Goal: Transaction & Acquisition: Purchase product/service

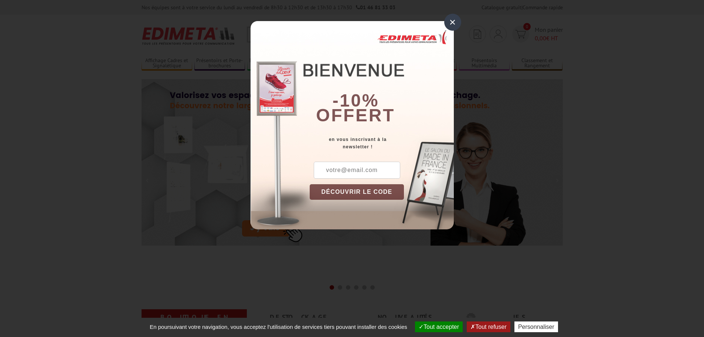
click at [450, 23] on div "×" at bounding box center [452, 22] width 17 height 17
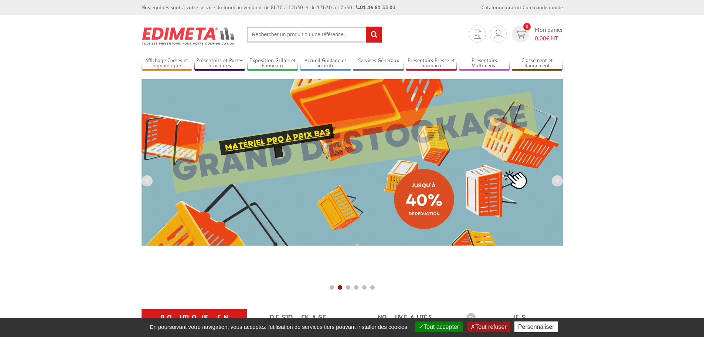
click at [305, 38] on input "text" at bounding box center [314, 35] width 135 height 16
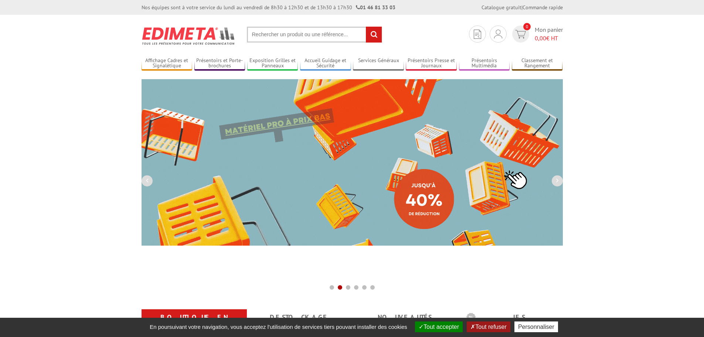
click at [278, 35] on input "text" at bounding box center [314, 35] width 135 height 16
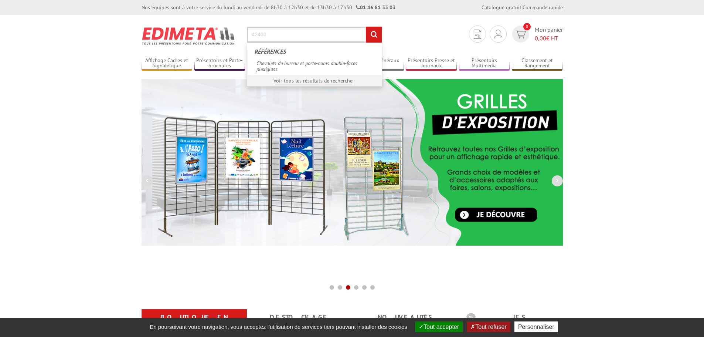
type input "42400"
click at [366, 27] on input "rechercher" at bounding box center [374, 35] width 16 height 16
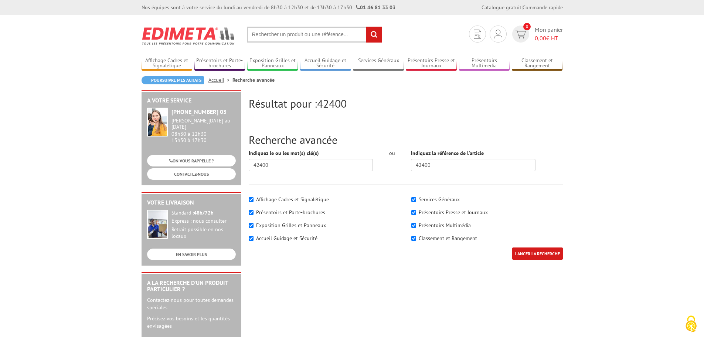
click at [327, 262] on div "LANCER LA RECHERCHE" at bounding box center [405, 257] width 325 height 20
click at [497, 36] on img at bounding box center [498, 34] width 8 height 9
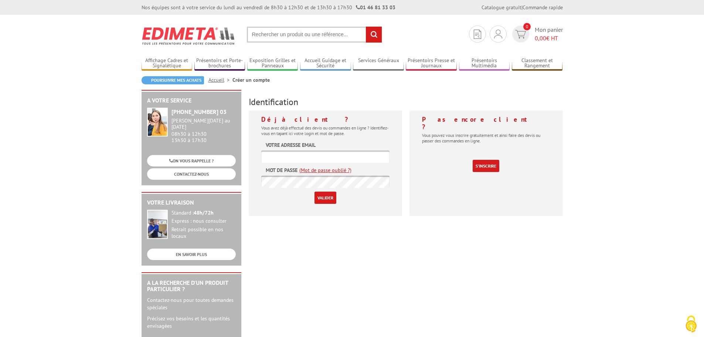
type input "[EMAIL_ADDRESS][DOMAIN_NAME]"
click at [327, 198] on input "Valider" at bounding box center [325, 197] width 22 height 12
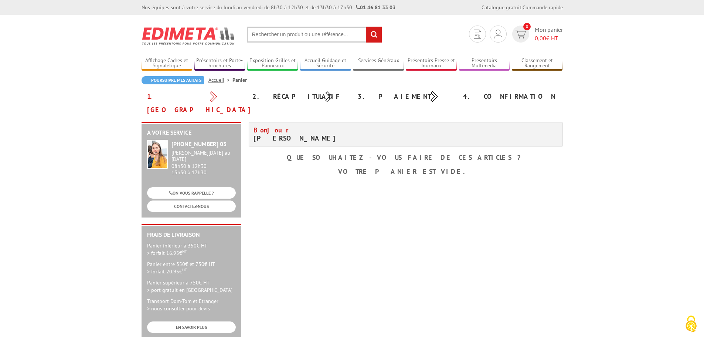
click at [283, 37] on input "text" at bounding box center [314, 35] width 135 height 16
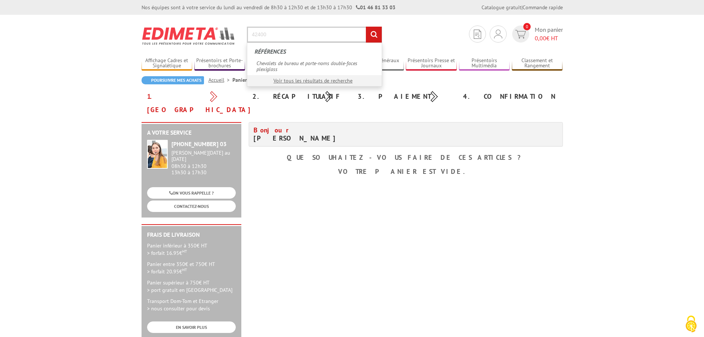
type input "42400"
click at [366, 27] on input "rechercher" at bounding box center [374, 35] width 16 height 16
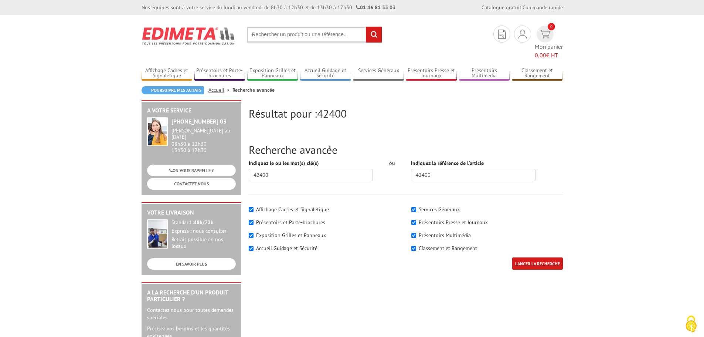
click at [300, 37] on input "text" at bounding box center [314, 35] width 135 height 16
click at [333, 106] on span "42400" at bounding box center [332, 113] width 30 height 14
click at [288, 37] on input "text" at bounding box center [314, 35] width 135 height 16
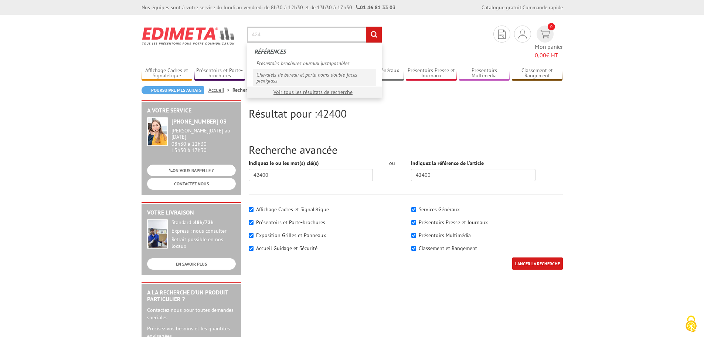
type input "424"
click at [300, 76] on link "Chevalets de bureau et porte-noms double-faces plexiglass" at bounding box center [314, 77] width 123 height 17
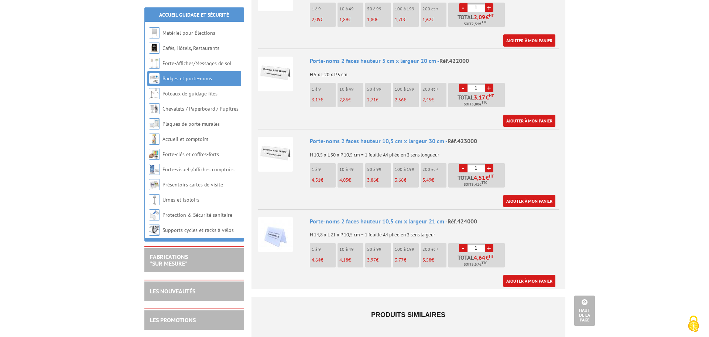
scroll to position [369, 0]
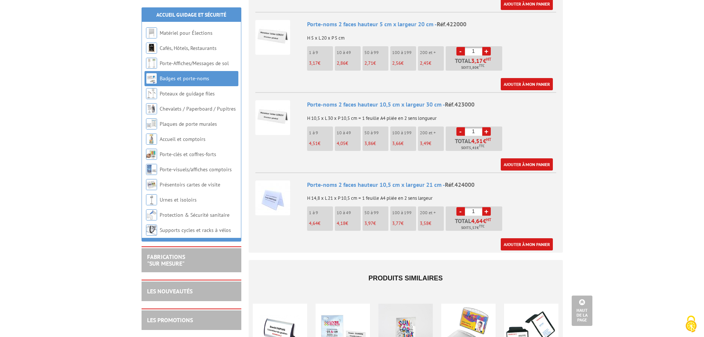
click at [488, 207] on link "+" at bounding box center [486, 211] width 8 height 8
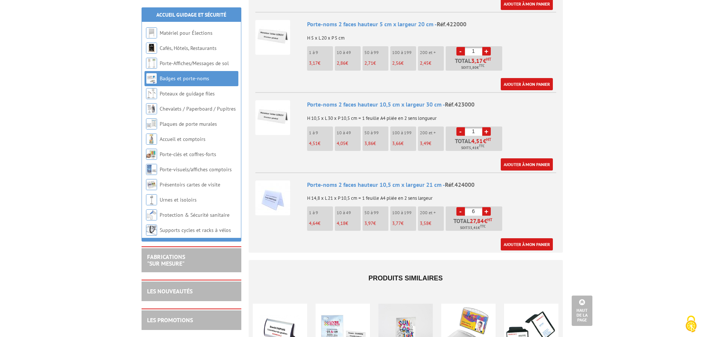
click at [488, 207] on link "+" at bounding box center [486, 211] width 8 height 8
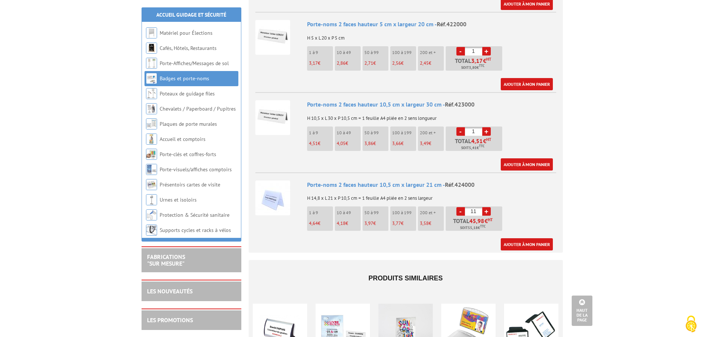
click at [488, 207] on link "+" at bounding box center [486, 211] width 8 height 8
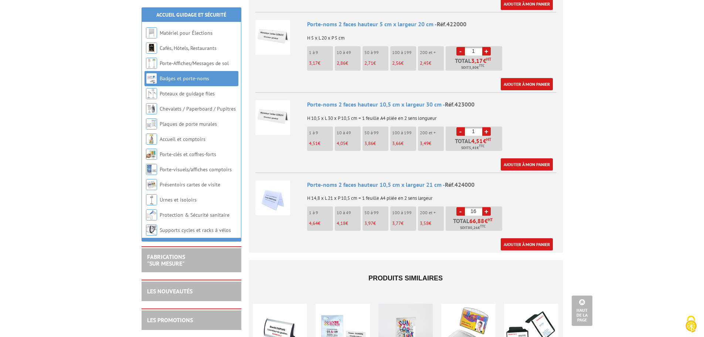
click at [488, 207] on link "+" at bounding box center [486, 211] width 8 height 8
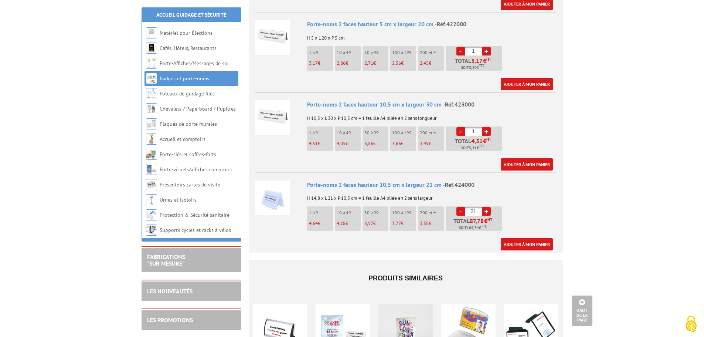
click at [488, 207] on link "+" at bounding box center [486, 211] width 8 height 8
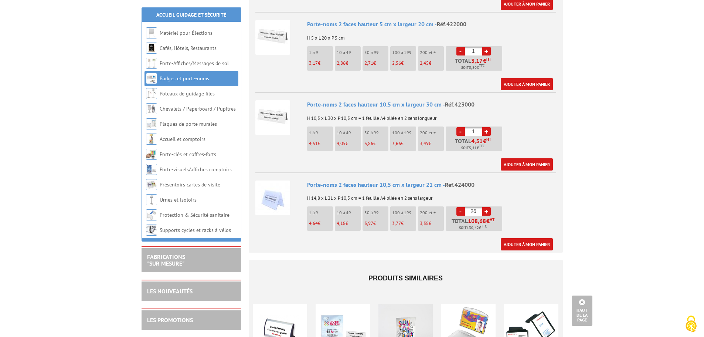
click at [488, 207] on link "+" at bounding box center [486, 211] width 8 height 8
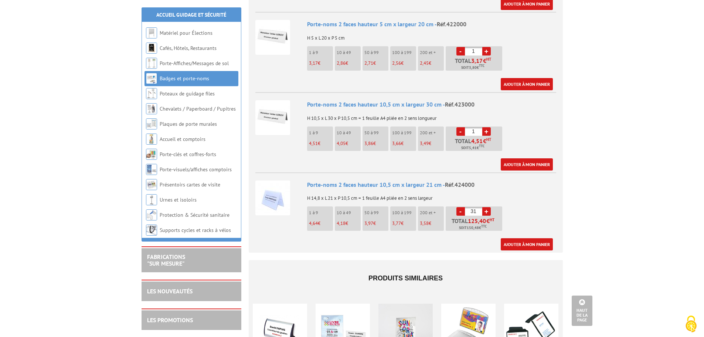
click at [488, 207] on link "+" at bounding box center [486, 211] width 8 height 8
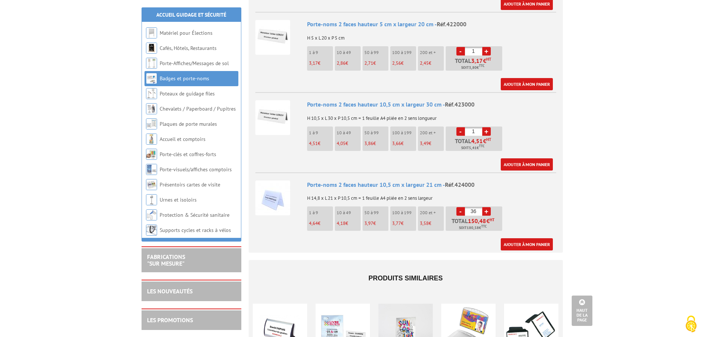
click at [488, 207] on link "+" at bounding box center [486, 211] width 8 height 8
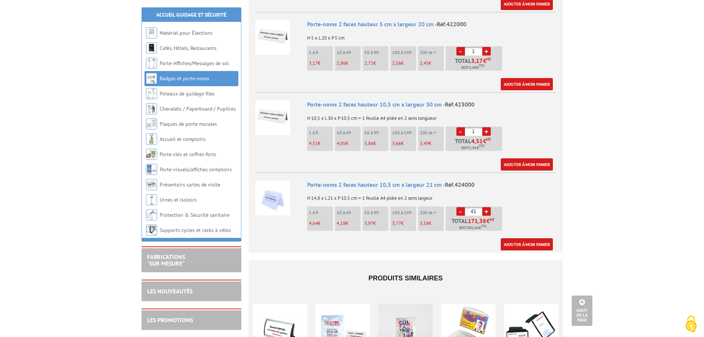
click at [488, 207] on link "+" at bounding box center [486, 211] width 8 height 8
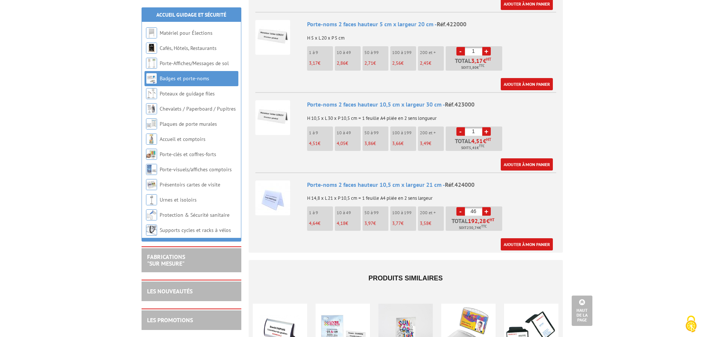
click at [488, 207] on link "+" at bounding box center [486, 211] width 8 height 8
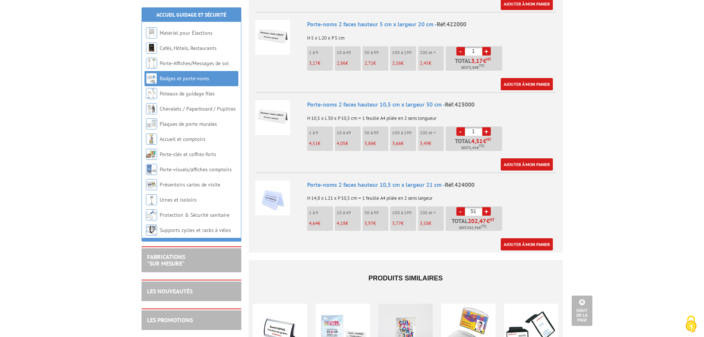
click at [488, 207] on link "+" at bounding box center [486, 211] width 8 height 8
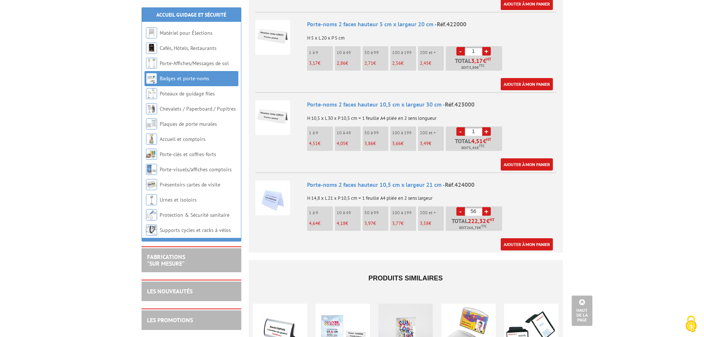
click at [488, 207] on link "+" at bounding box center [486, 211] width 8 height 8
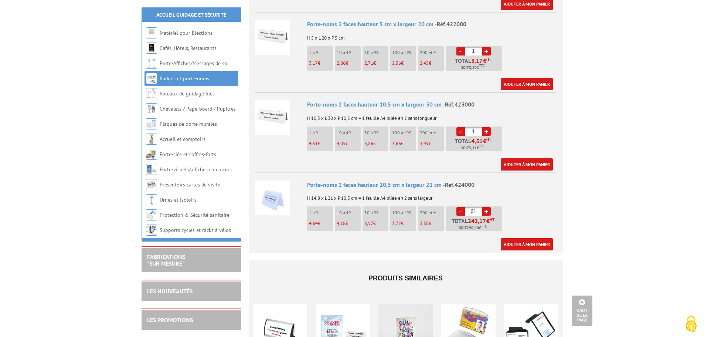
click at [488, 207] on link "+" at bounding box center [486, 211] width 8 height 8
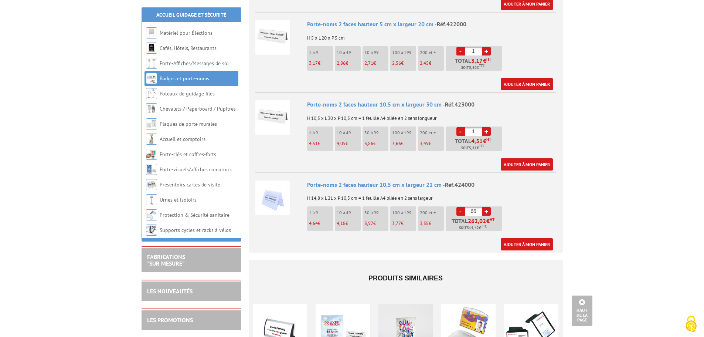
click at [488, 207] on link "+" at bounding box center [486, 211] width 8 height 8
type input "70"
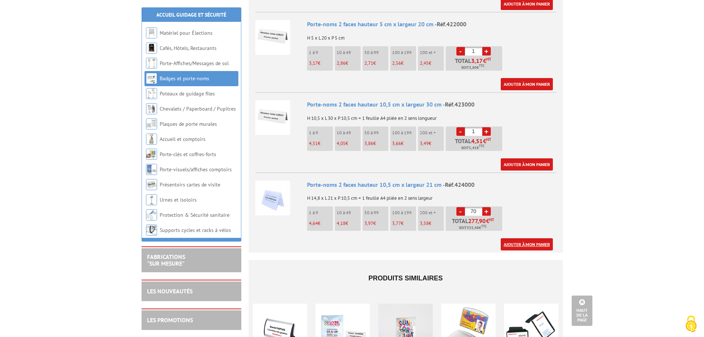
click at [527, 238] on link "Ajouter à mon panier" at bounding box center [527, 244] width 52 height 12
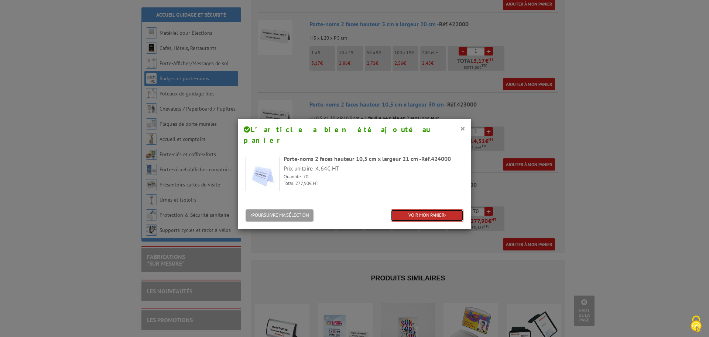
click at [422, 209] on link "VOIR MON PANIER" at bounding box center [427, 215] width 73 height 12
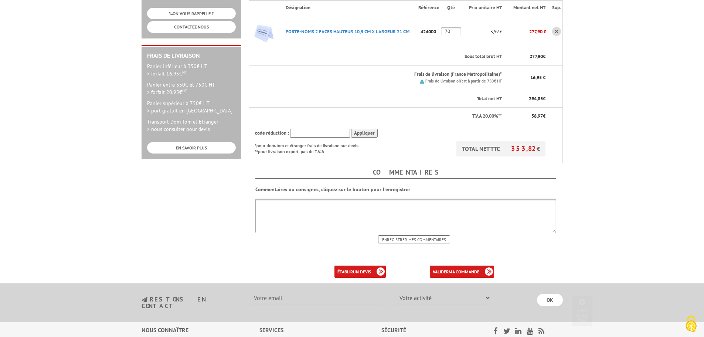
scroll to position [222, 0]
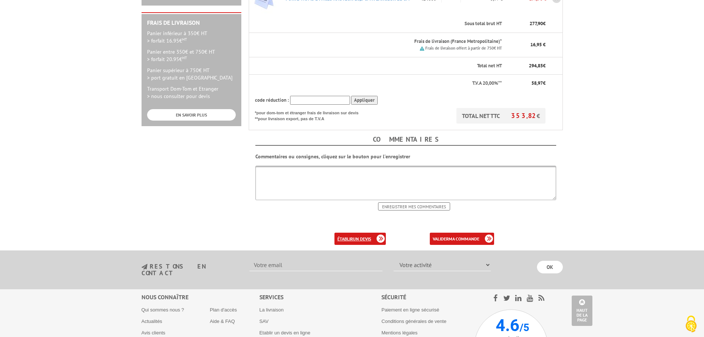
click at [349, 232] on link "établir un devis" at bounding box center [359, 238] width 51 height 12
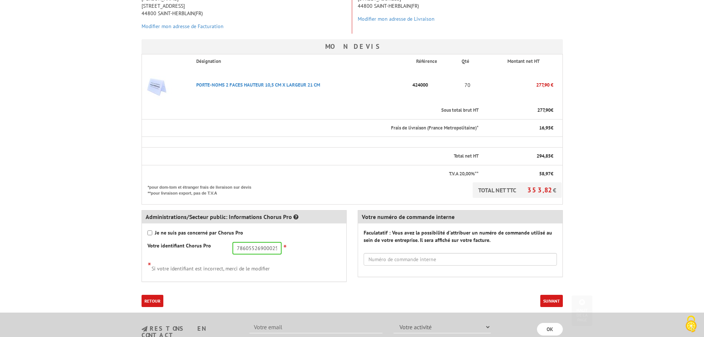
scroll to position [185, 0]
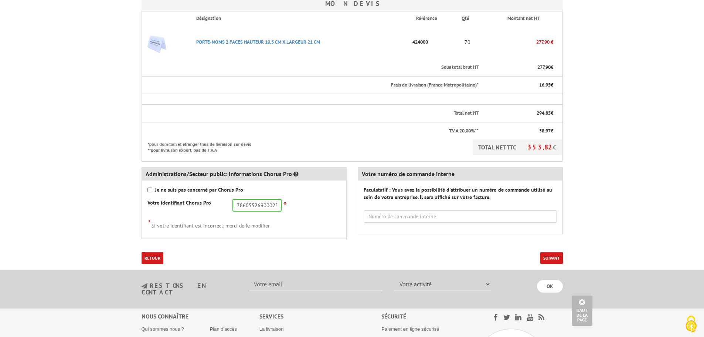
click at [152, 190] on div "Je ne suis pas concerné par Chorus Pro" at bounding box center [243, 189] width 193 height 7
click at [150, 189] on input "Je ne suis pas concerné par Chorus Pro" at bounding box center [149, 189] width 5 height 5
checkbox input "true"
click at [553, 259] on button "Suivant" at bounding box center [551, 258] width 23 height 12
